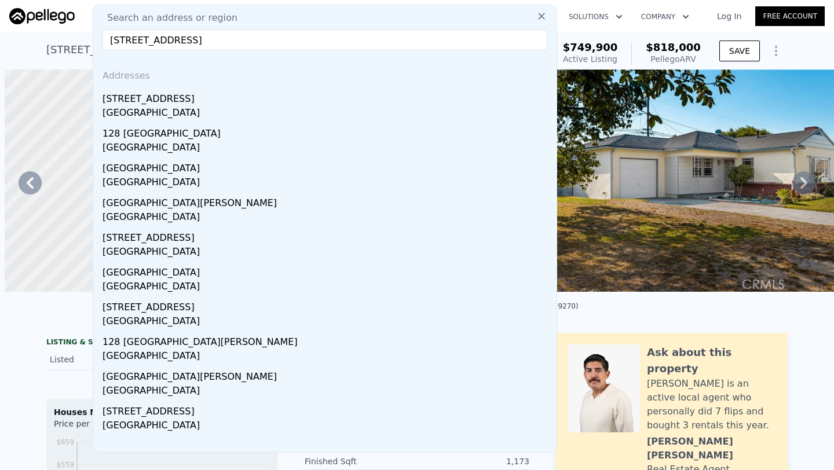
scroll to position [0, 270]
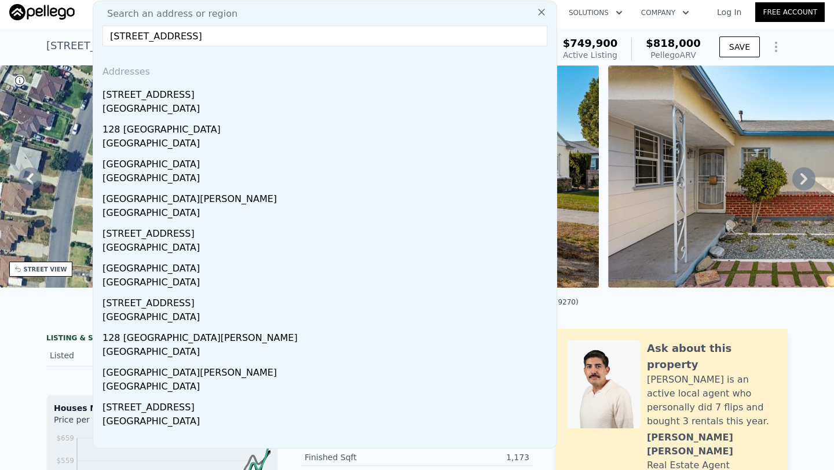
click at [331, 40] on input "[STREET_ADDRESS]" at bounding box center [324, 35] width 445 height 21
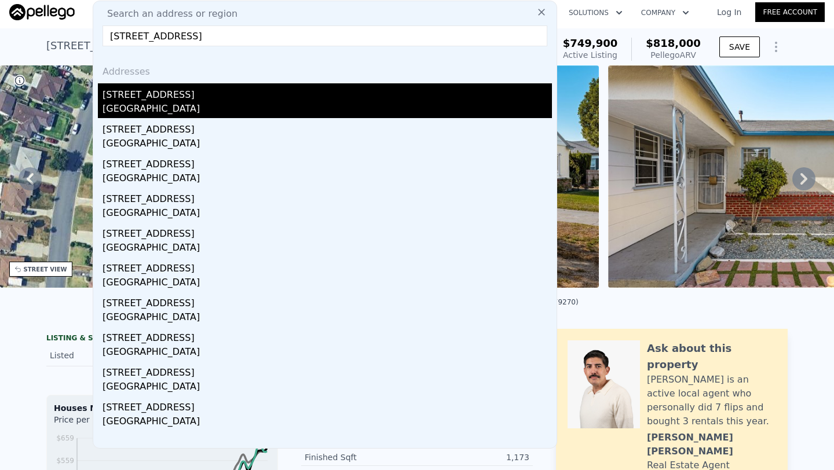
type input "[STREET_ADDRESS]"
click at [150, 98] on div "[STREET_ADDRESS]" at bounding box center [326, 92] width 449 height 19
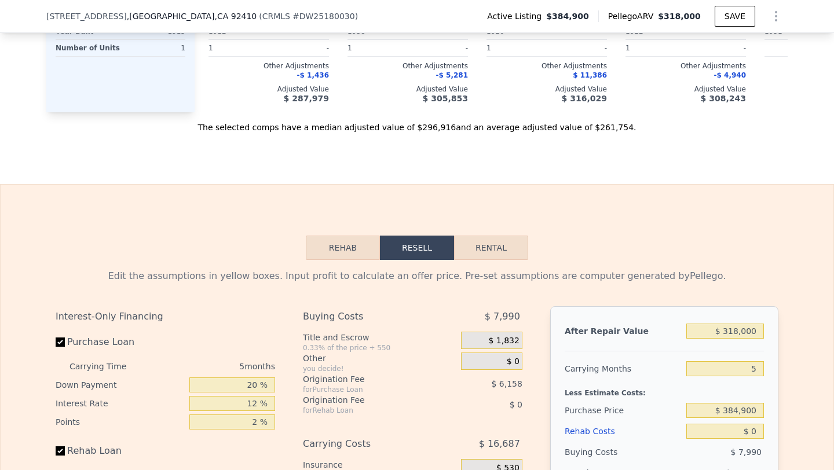
scroll to position [1599, 0]
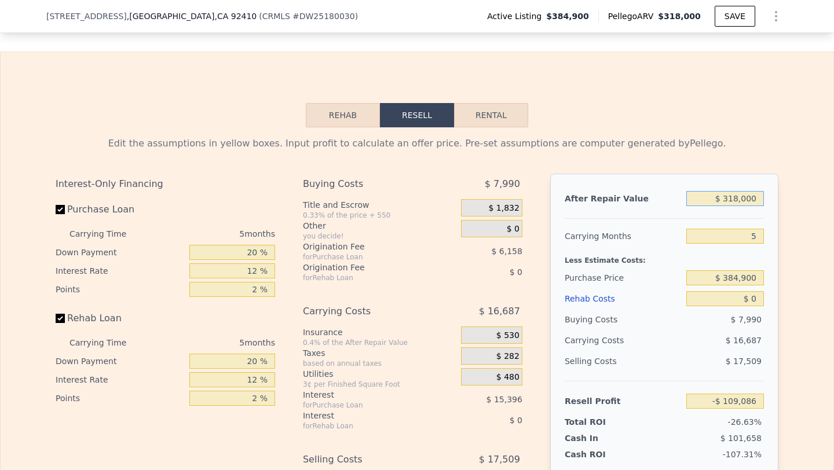
click at [739, 203] on input "$ 318,000" at bounding box center [725, 198] width 78 height 15
click at [694, 124] on div "Rehab Resell Rental Edit the assumptions in yellow boxes. Input profit to calcu…" at bounding box center [417, 331] width 834 height 558
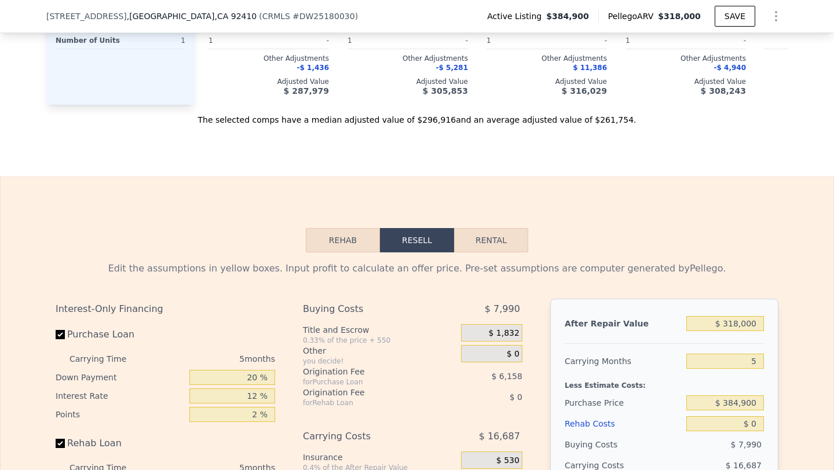
scroll to position [1478, 0]
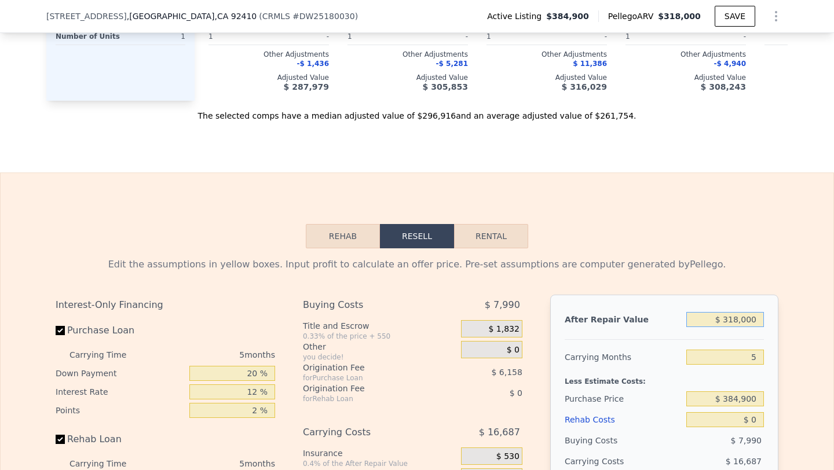
click at [739, 318] on input "$ 318,000" at bounding box center [725, 319] width 78 height 15
type input "$ 3,000"
type input "-$ 406,762"
type input "$ 380,000"
type input "-$ 50,495"
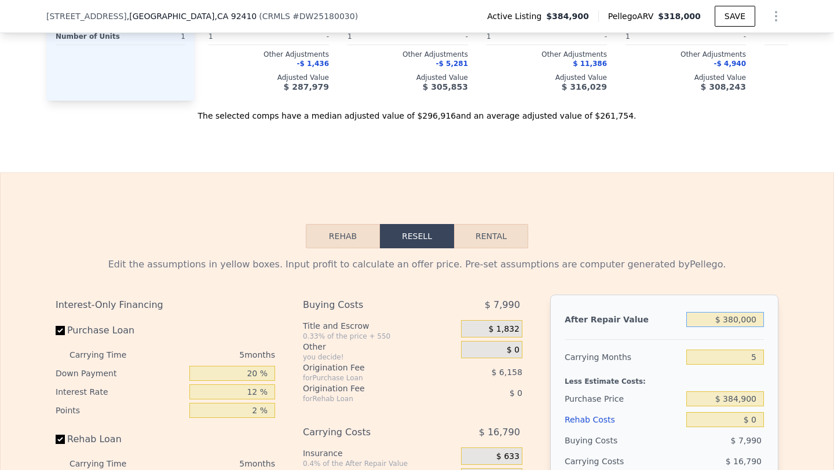
type input "$ 380,000"
click at [760, 357] on input "5" at bounding box center [725, 357] width 78 height 15
click at [760, 384] on div "Less Estimate Costs:" at bounding box center [663, 378] width 199 height 21
drag, startPoint x: 761, startPoint y: 398, endPoint x: 725, endPoint y: 398, distance: 35.9
click at [725, 398] on input "$ 384,900" at bounding box center [725, 398] width 78 height 15
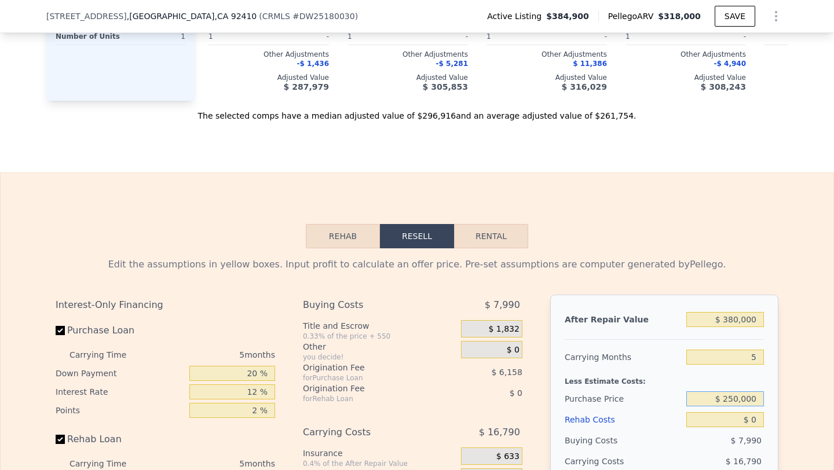
type input "$ 250,000"
click at [650, 433] on div "Buying Costs" at bounding box center [622, 440] width 117 height 21
type input "$ 92,407"
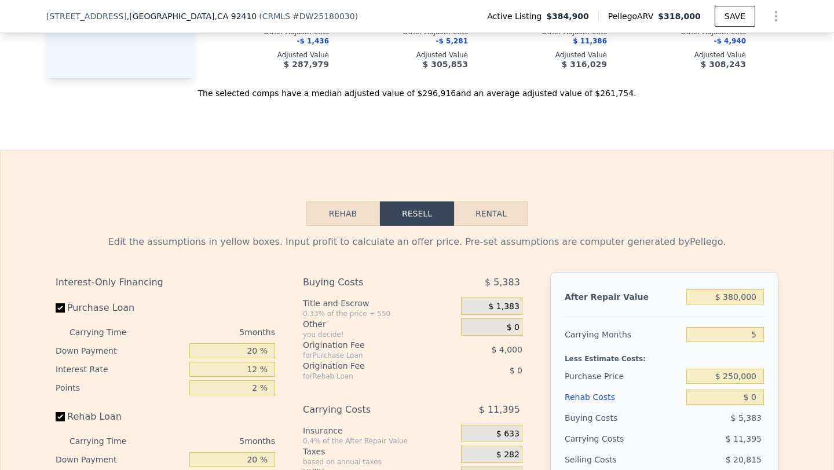
scroll to position [1501, 0]
click at [365, 223] on button "Rehab" at bounding box center [343, 213] width 74 height 24
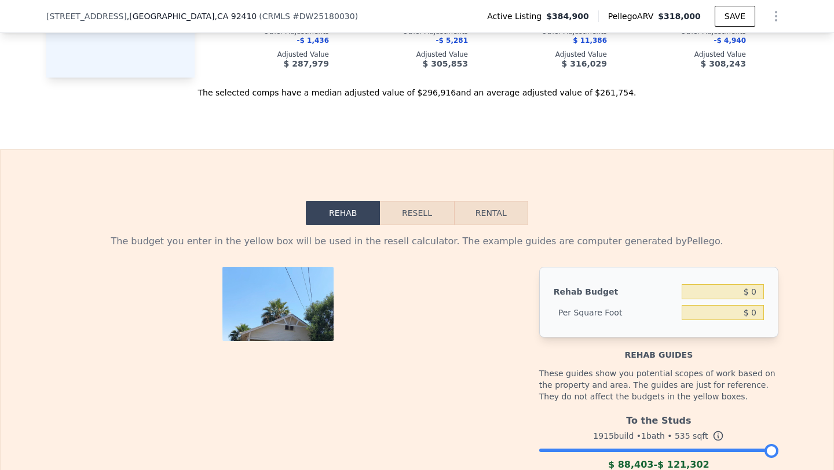
scroll to position [1569, 0]
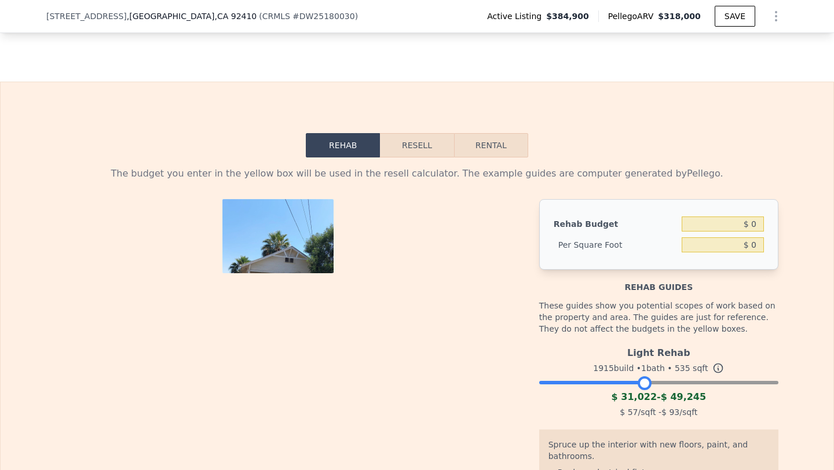
drag, startPoint x: 771, startPoint y: 385, endPoint x: 646, endPoint y: 373, distance: 126.2
click at [646, 373] on div "Light Rehab 1915 build • 1 bath • 535 sqft $ 31,022 - $ 49,245 $ 57 /sqft - $ 9…" at bounding box center [658, 381] width 239 height 79
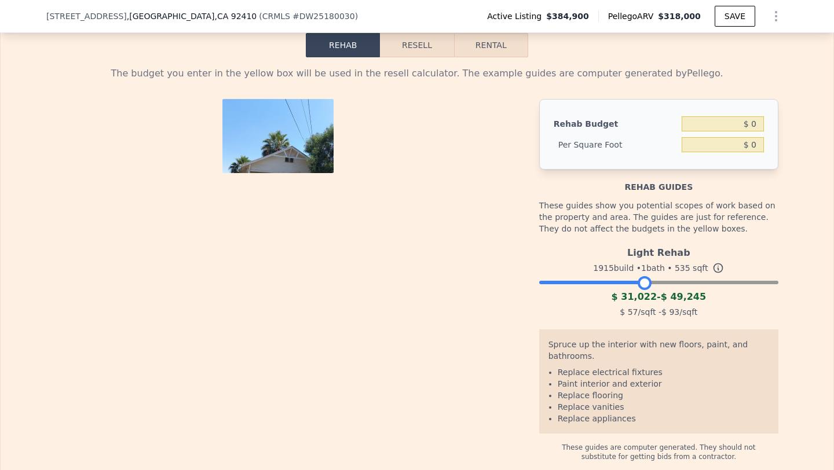
scroll to position [1668, 0]
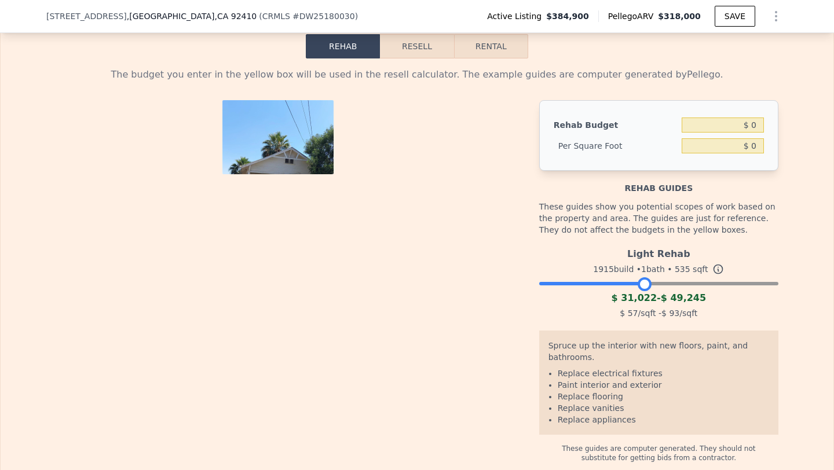
click at [659, 283] on div at bounding box center [658, 280] width 239 height 7
click at [635, 284] on div at bounding box center [658, 280] width 239 height 7
click at [412, 54] on button "Resell" at bounding box center [417, 46] width 74 height 24
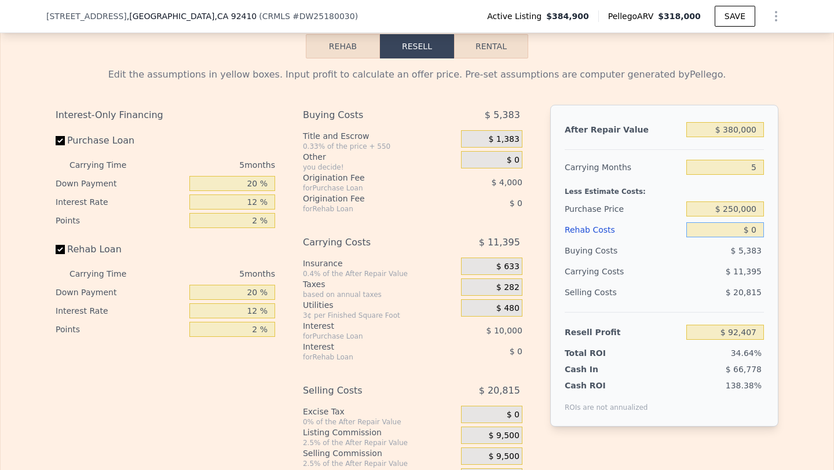
click at [748, 230] on input "$ 0" at bounding box center [725, 229] width 78 height 15
type input "$ 450"
type input "$ 91,930"
type input "$ 45"
type input "$ 92,361"
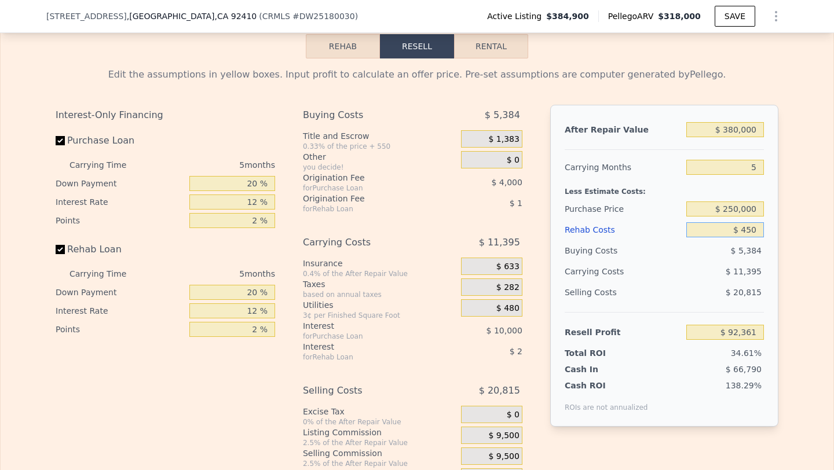
type input "$ 4,500"
type input "$ 87,655"
type input "$ 45,000"
type input "$ 44,887"
type input "$ 45,000"
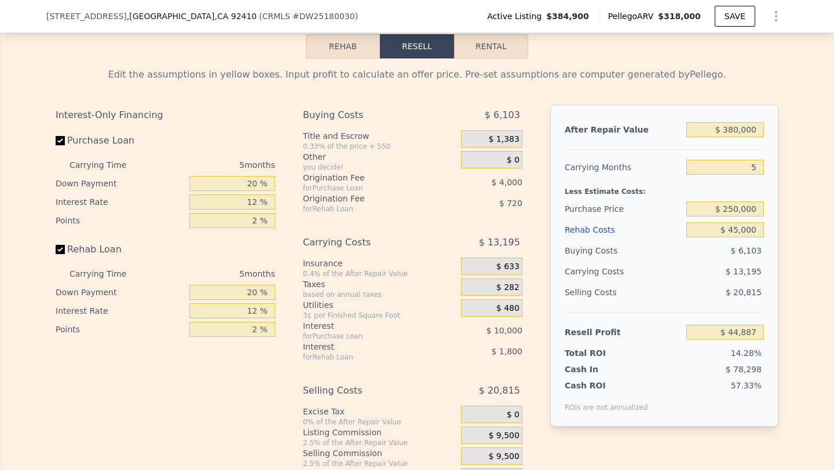
click at [679, 351] on div "14.28%" at bounding box center [702, 353] width 122 height 12
click at [736, 208] on input "$ 250,000" at bounding box center [725, 208] width 78 height 15
type input "$ 280,000"
click at [674, 288] on div "Selling Costs" at bounding box center [622, 292] width 117 height 21
type input "$ 13,108"
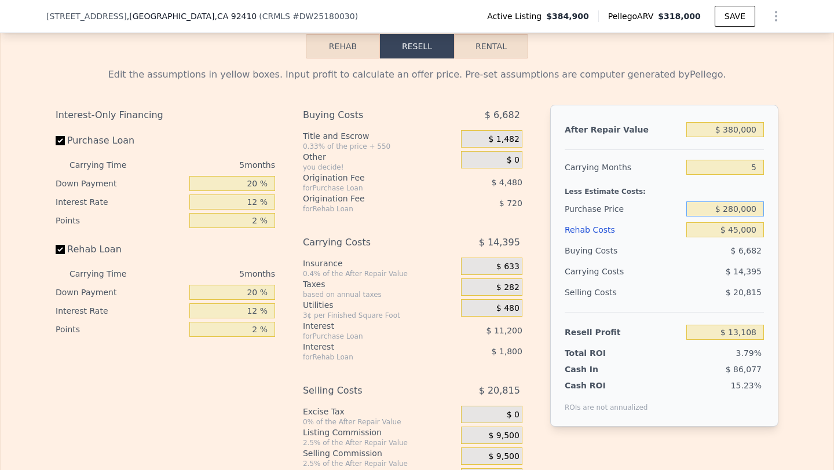
click at [734, 210] on input "$ 280,000" at bounding box center [725, 208] width 78 height 15
type input "$ 260,000"
click at [668, 259] on div "Buying Costs" at bounding box center [622, 250] width 117 height 21
type input "$ 34,294"
